Goal: Answer question/provide support

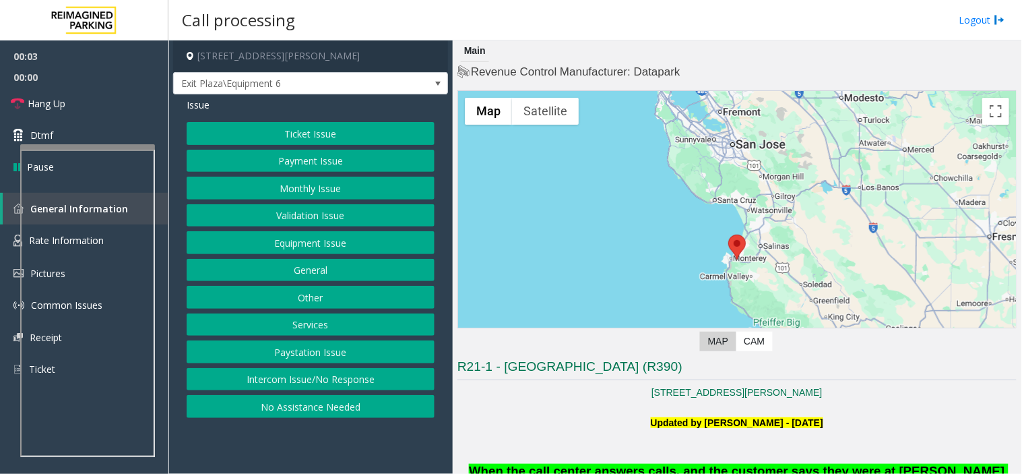
click at [299, 375] on button "Intercom Issue/No Response" at bounding box center [311, 379] width 248 height 23
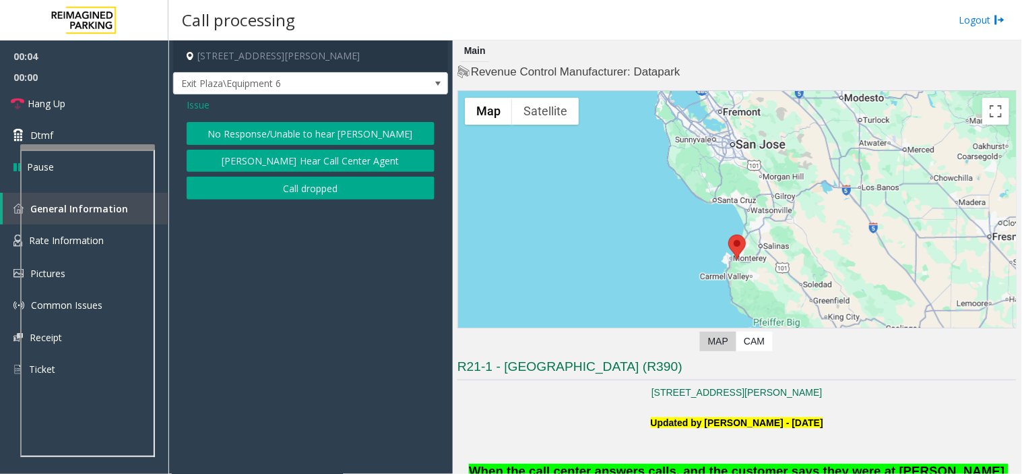
click at [292, 128] on button "No Response/Unable to hear [PERSON_NAME]" at bounding box center [311, 133] width 248 height 23
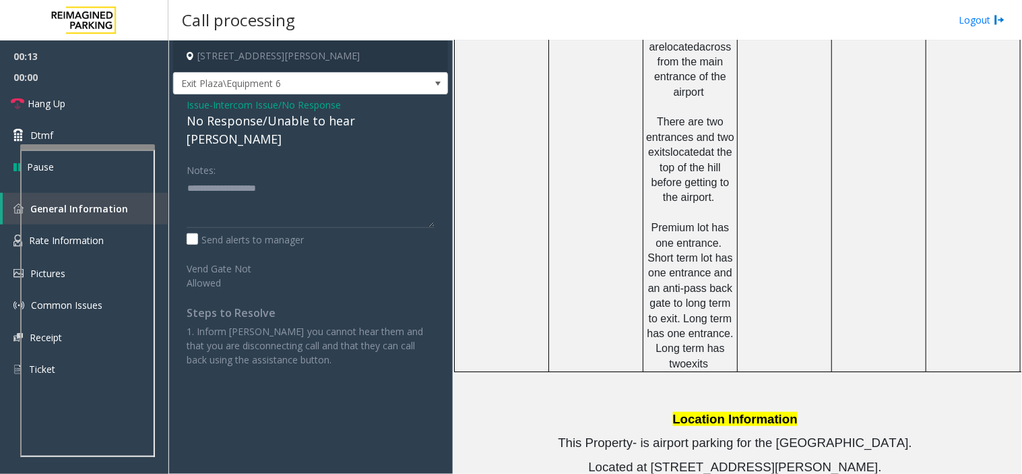
scroll to position [973, 0]
click at [200, 104] on span "Issue" at bounding box center [198, 105] width 23 height 14
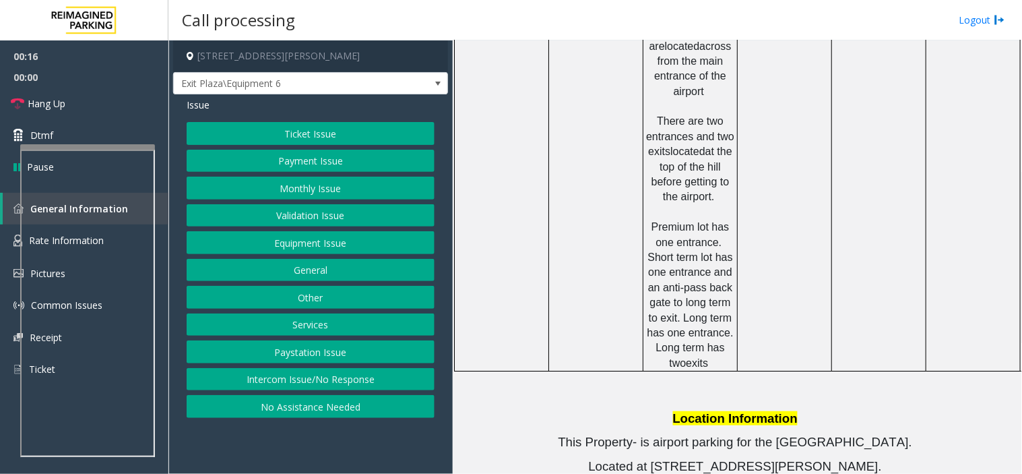
click at [194, 111] on span "Issue" at bounding box center [198, 105] width 23 height 14
click at [197, 104] on span "Issue" at bounding box center [198, 105] width 23 height 14
click at [251, 123] on button "Ticket Issue" at bounding box center [311, 133] width 248 height 23
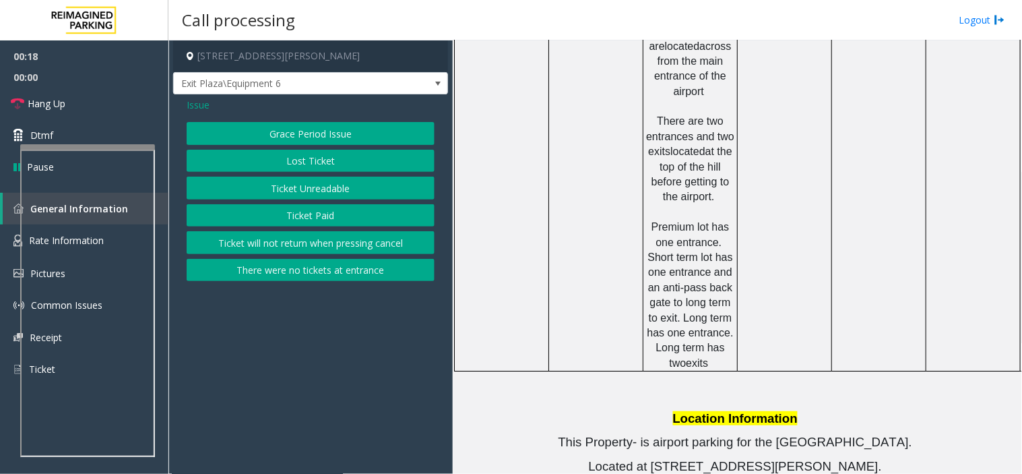
click at [307, 160] on button "Lost Ticket" at bounding box center [311, 161] width 248 height 23
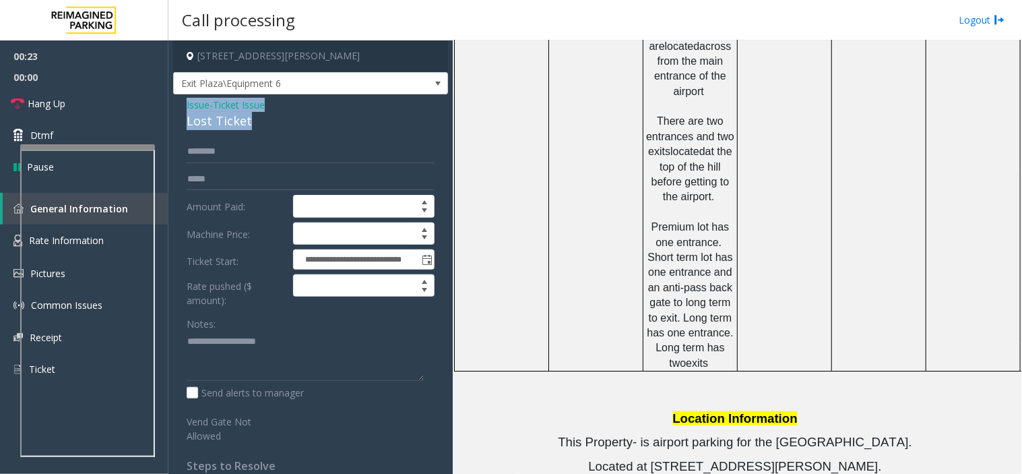
drag, startPoint x: 263, startPoint y: 122, endPoint x: 175, endPoint y: 98, distance: 90.7
click at [175, 98] on div "**********" at bounding box center [310, 320] width 275 height 453
click at [271, 348] on textarea at bounding box center [305, 356] width 237 height 51
click at [263, 356] on textarea at bounding box center [305, 356] width 237 height 51
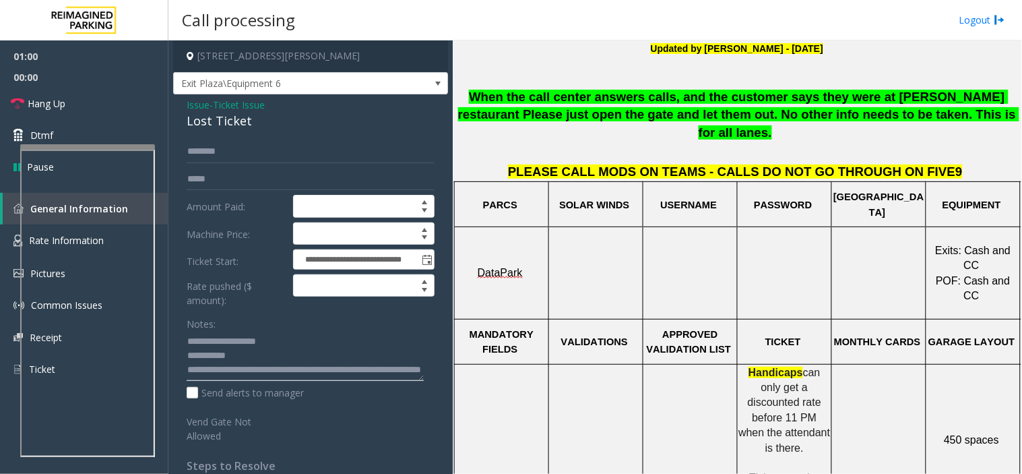
scroll to position [28, 0]
click at [211, 354] on textarea at bounding box center [305, 356] width 237 height 51
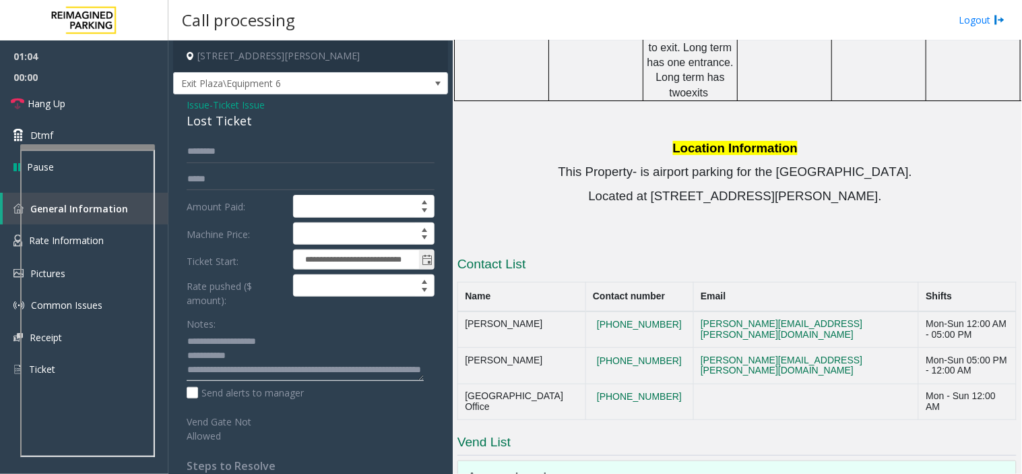
scroll to position [1229, 0]
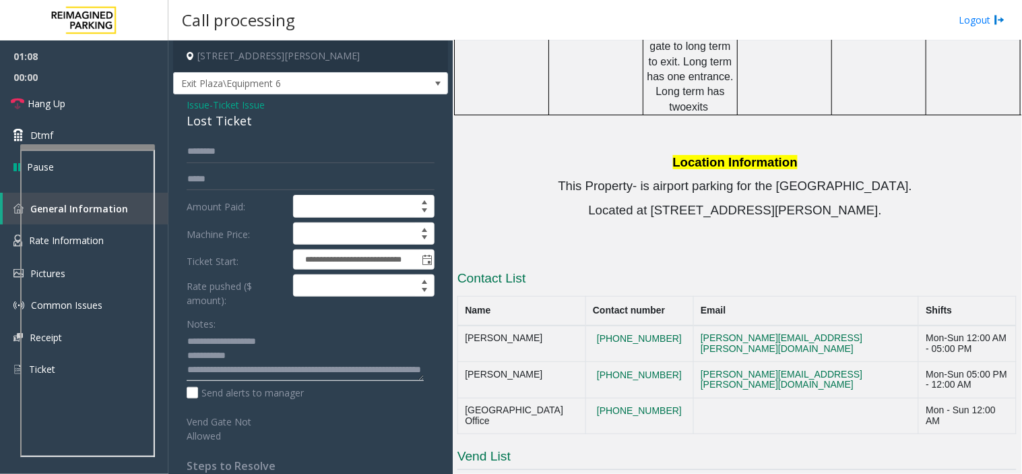
type textarea "**********"
click at [257, 138] on div "**********" at bounding box center [310, 320] width 275 height 453
click at [266, 150] on input "text" at bounding box center [311, 151] width 248 height 23
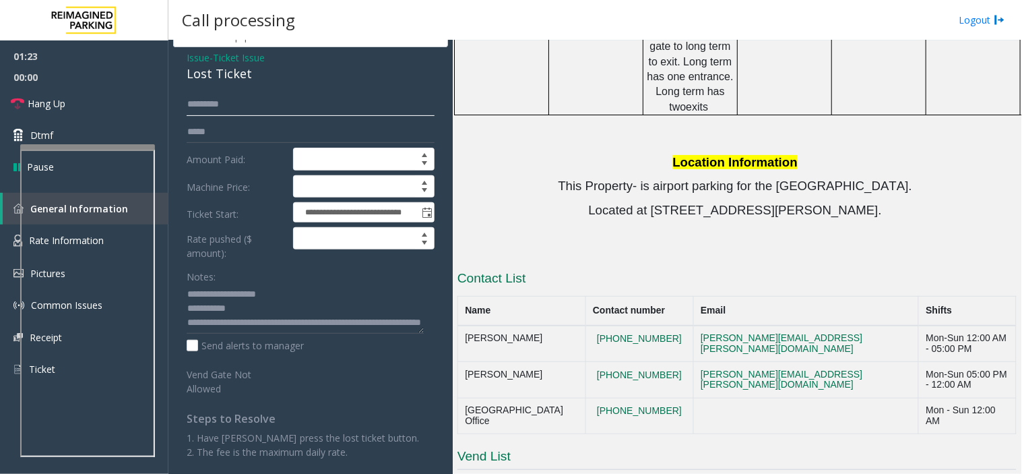
scroll to position [0, 0]
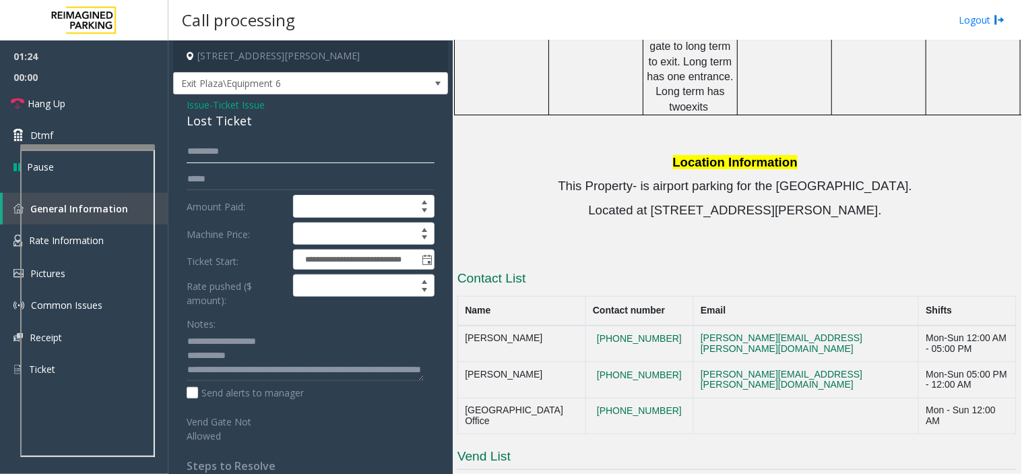
type input "*********"
click at [230, 104] on span "Ticket Issue" at bounding box center [239, 105] width 52 height 14
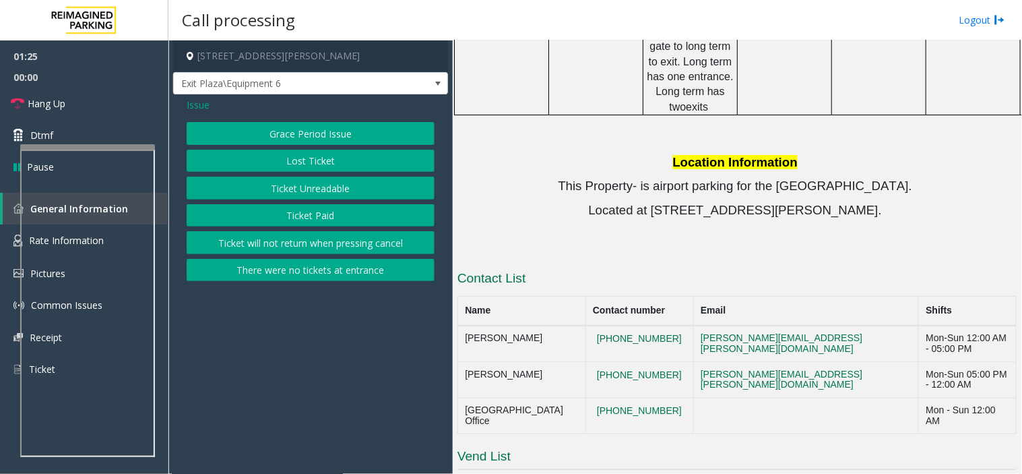
click at [332, 123] on button "Grace Period Issue" at bounding box center [311, 133] width 248 height 23
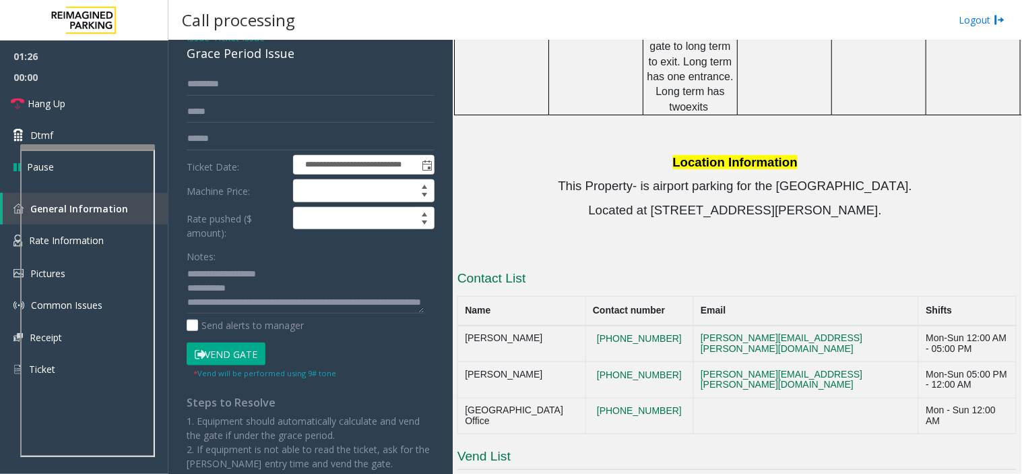
scroll to position [106, 0]
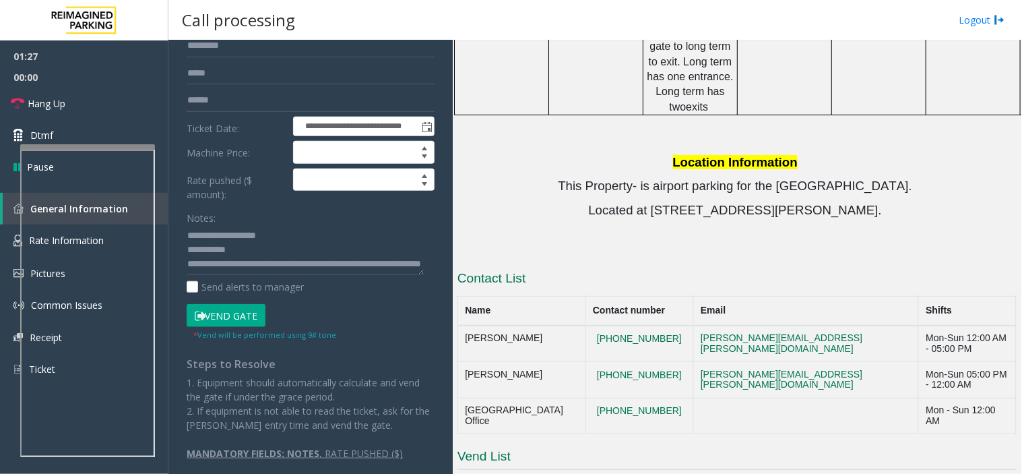
click at [238, 319] on button "Vend Gate" at bounding box center [226, 315] width 79 height 23
click at [268, 253] on textarea at bounding box center [305, 250] width 237 height 51
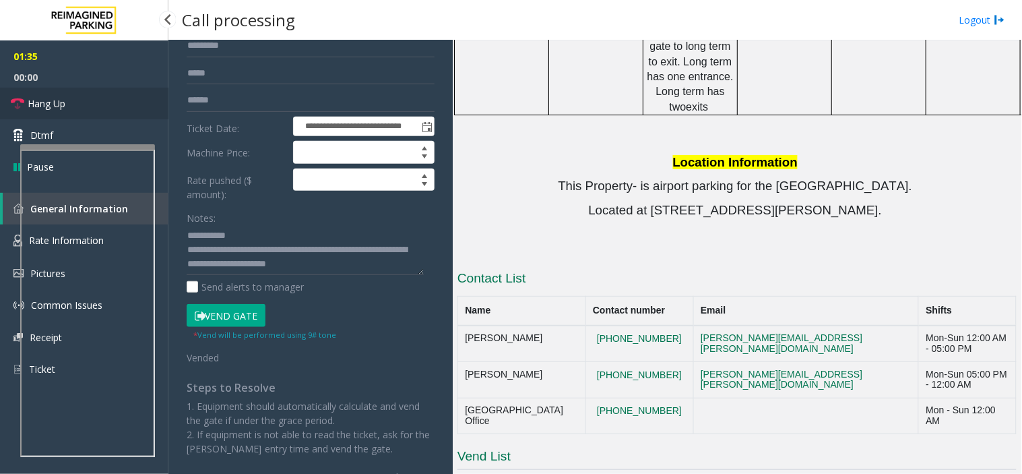
click at [90, 109] on link "Hang Up" at bounding box center [84, 104] width 168 height 32
click at [380, 243] on textarea at bounding box center [305, 250] width 237 height 51
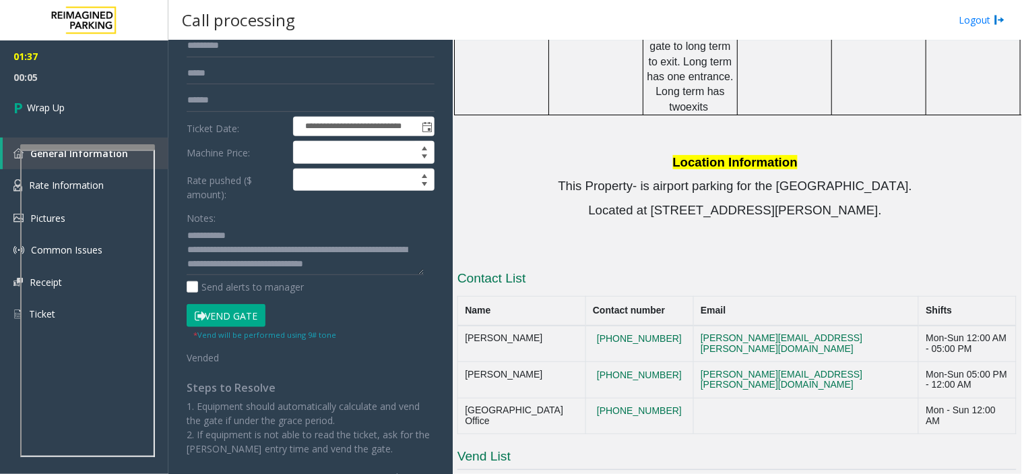
click at [186, 263] on div "**********" at bounding box center [311, 259] width 268 height 450
click at [191, 258] on textarea at bounding box center [305, 250] width 237 height 51
click at [189, 258] on textarea at bounding box center [305, 250] width 237 height 51
type textarea "**********"
click at [68, 102] on link "Wrap Up" at bounding box center [84, 108] width 168 height 40
